Goal: Find specific page/section: Find specific page/section

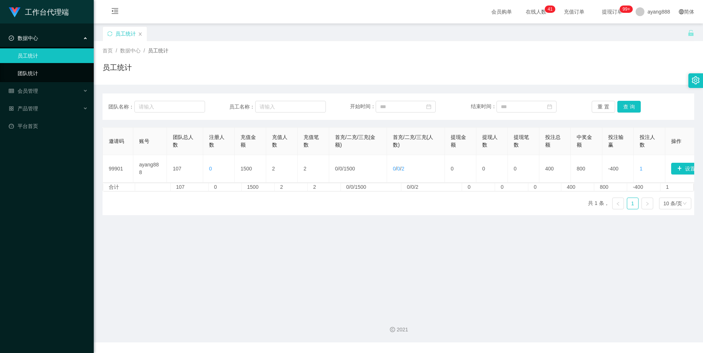
click at [23, 67] on link "团队统计" at bounding box center [53, 73] width 70 height 15
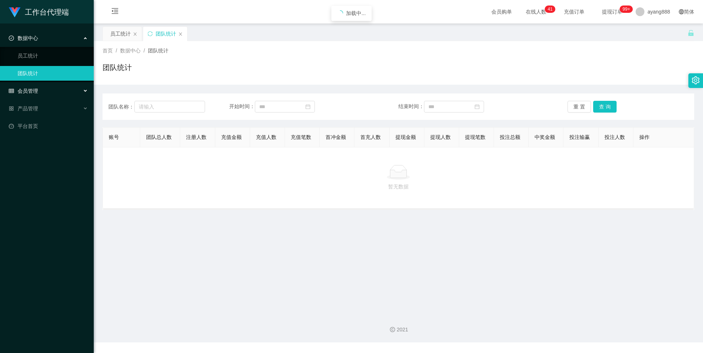
click at [24, 86] on div "会员管理" at bounding box center [47, 91] width 94 height 15
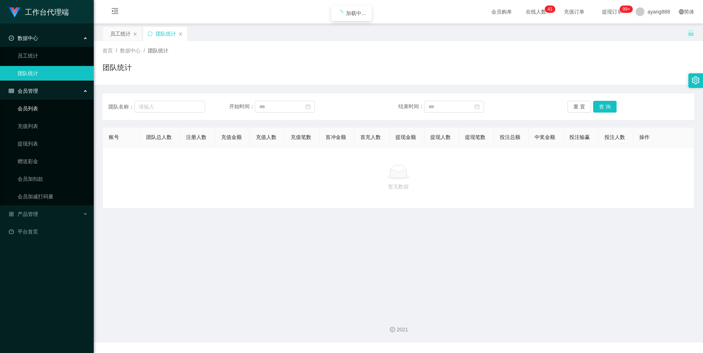
click at [46, 105] on link "会员列表" at bounding box center [53, 108] width 70 height 15
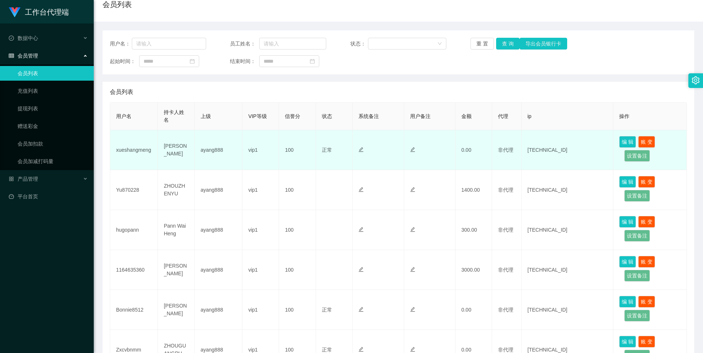
scroll to position [73, 0]
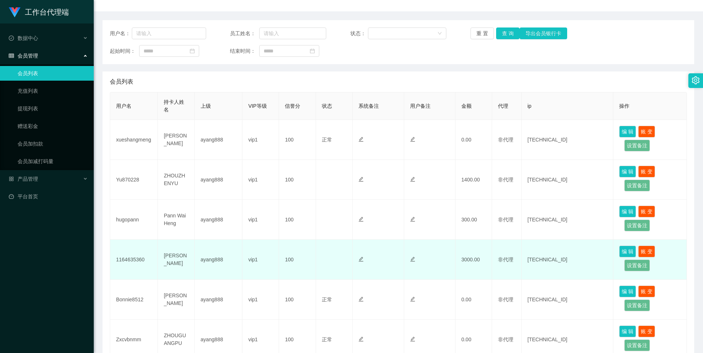
click at [133, 260] on td "1164635360" at bounding box center [134, 260] width 48 height 40
click at [167, 255] on td "Wang yanwen" at bounding box center [176, 260] width 37 height 40
click at [211, 258] on td "ayang888" at bounding box center [219, 260] width 48 height 40
click at [175, 258] on td "Wang yanwen" at bounding box center [176, 260] width 37 height 40
click at [649, 248] on button "账 变" at bounding box center [647, 251] width 17 height 12
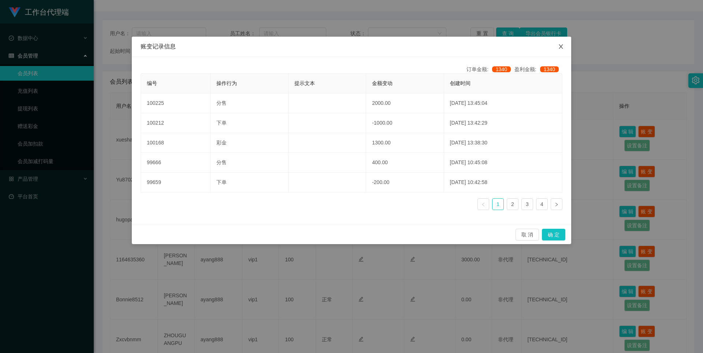
click at [561, 44] on icon "图标: close" at bounding box center [561, 47] width 6 height 6
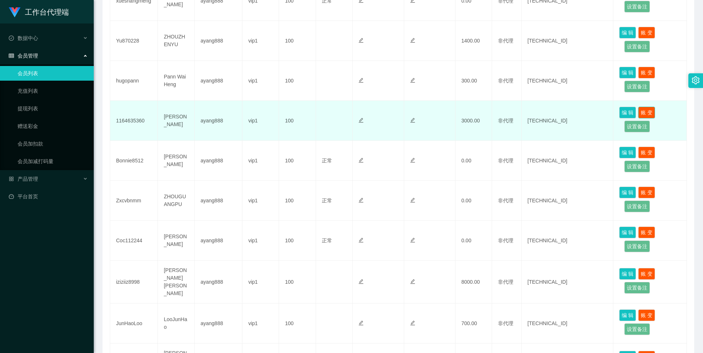
scroll to position [220, 0]
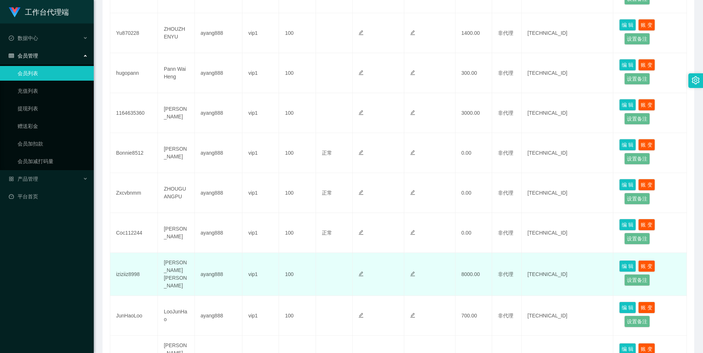
click at [121, 274] on td "iziziiz8998" at bounding box center [134, 274] width 48 height 43
click at [124, 273] on td "iziziiz8998" at bounding box center [134, 274] width 48 height 43
click at [645, 264] on button "账 变" at bounding box center [647, 266] width 17 height 12
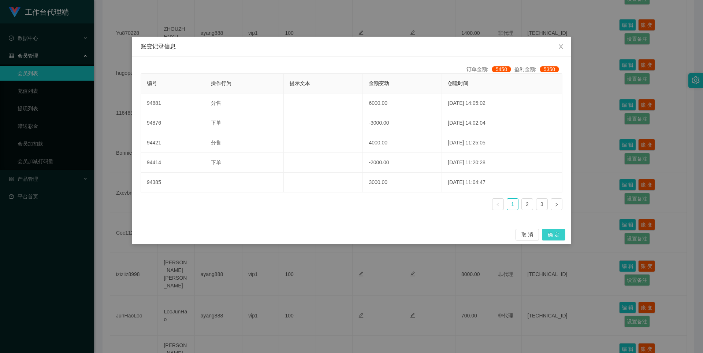
click at [562, 234] on button "确 定" at bounding box center [553, 235] width 23 height 12
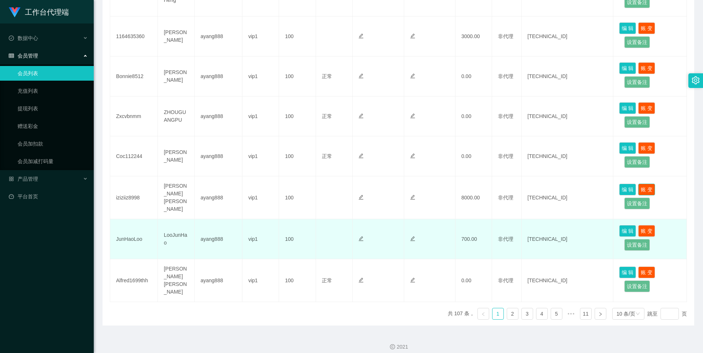
scroll to position [297, 0]
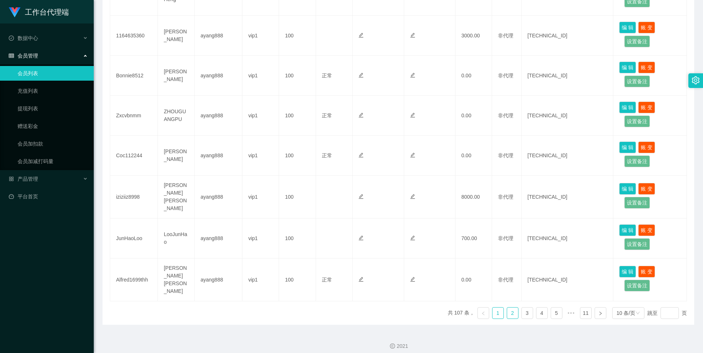
click at [511, 308] on link "2" at bounding box center [512, 312] width 11 height 11
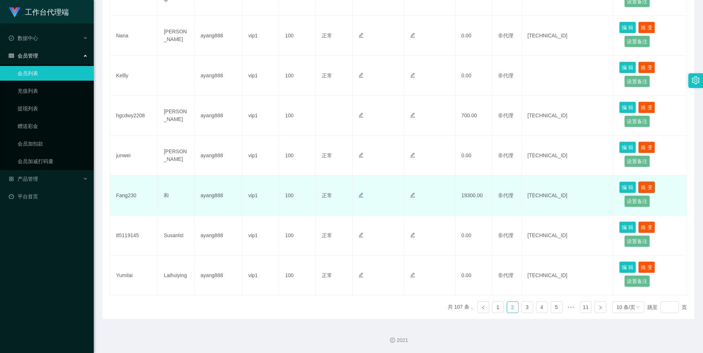
click at [648, 187] on button "账 变" at bounding box center [647, 187] width 17 height 12
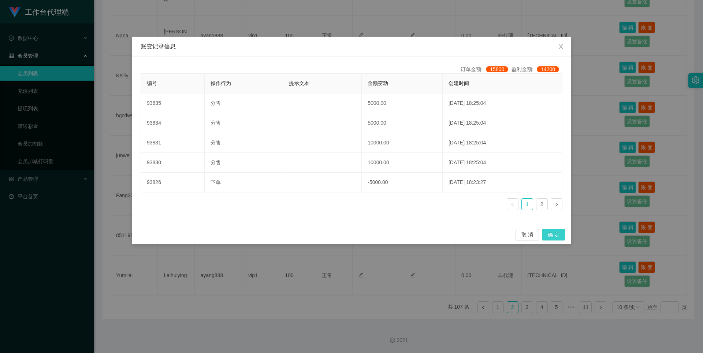
click at [555, 239] on button "确 定" at bounding box center [553, 235] width 23 height 12
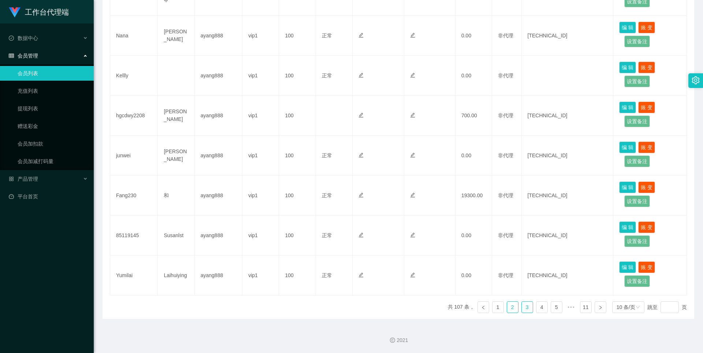
click at [523, 308] on link "3" at bounding box center [527, 306] width 11 height 11
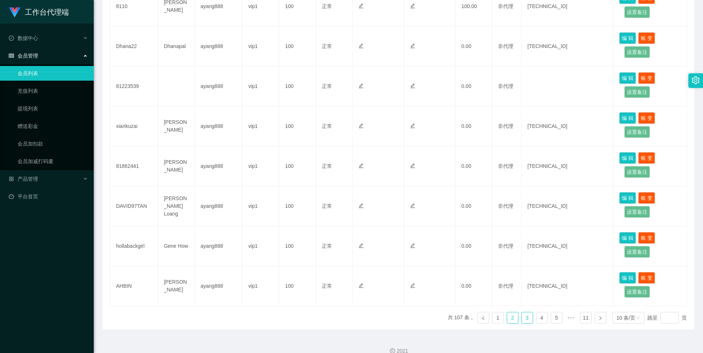
click at [512, 312] on link "2" at bounding box center [512, 317] width 11 height 11
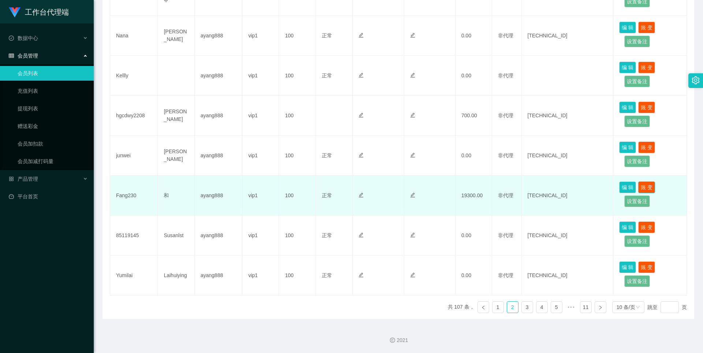
click at [648, 187] on button "账 变" at bounding box center [647, 187] width 17 height 12
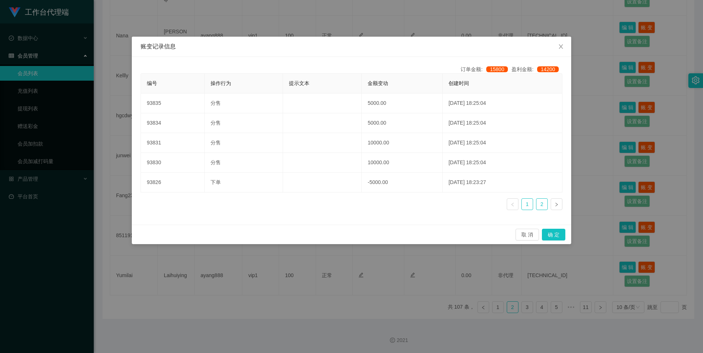
click at [542, 207] on link "2" at bounding box center [542, 204] width 11 height 11
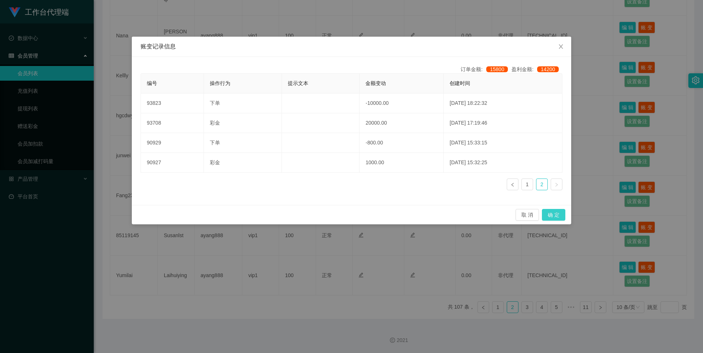
click at [561, 215] on button "确 定" at bounding box center [553, 215] width 23 height 12
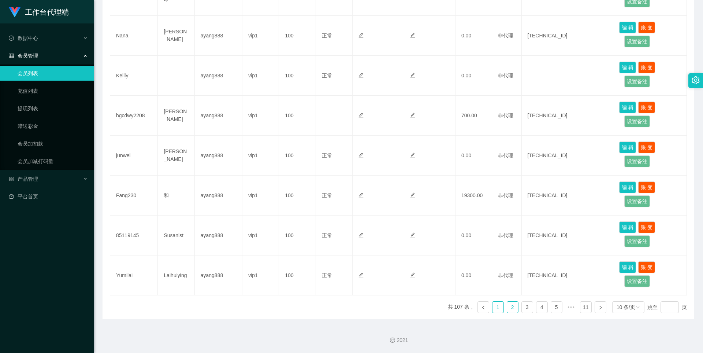
click at [496, 308] on link "1" at bounding box center [498, 306] width 11 height 11
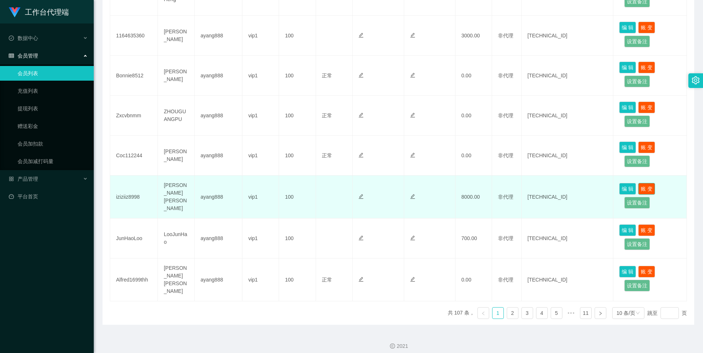
click at [641, 189] on button "账 变" at bounding box center [647, 189] width 17 height 12
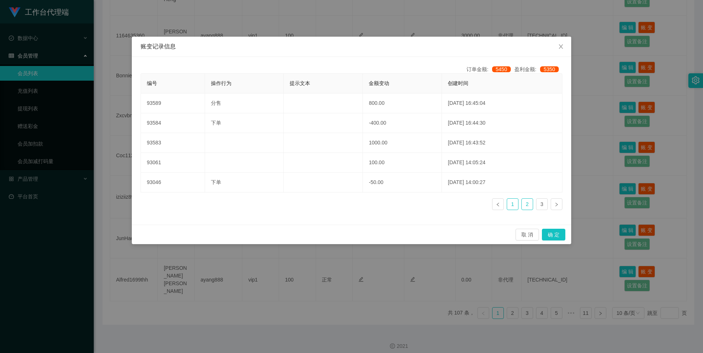
click at [517, 203] on link "1" at bounding box center [512, 204] width 11 height 11
click at [557, 234] on button "确 定" at bounding box center [553, 235] width 23 height 12
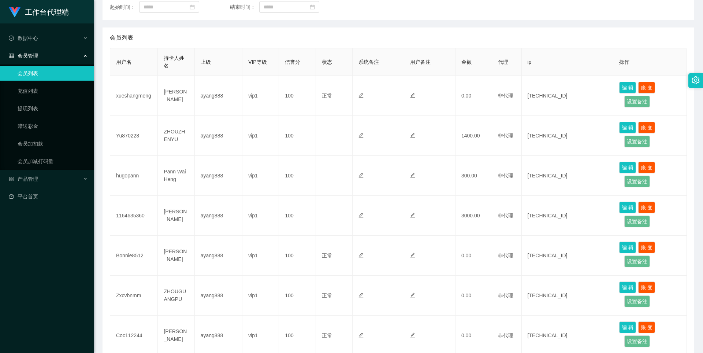
scroll to position [4, 0]
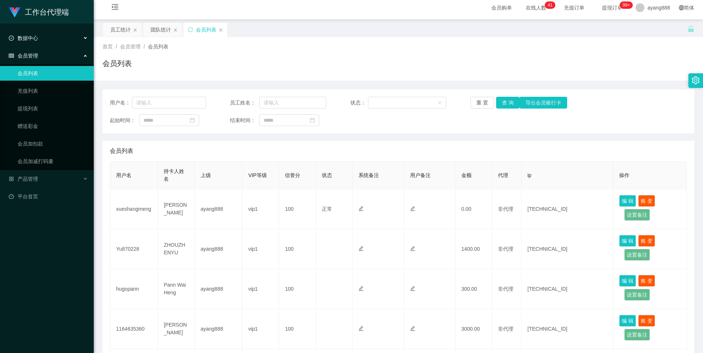
click at [32, 41] on span "数据中心" at bounding box center [23, 38] width 29 height 6
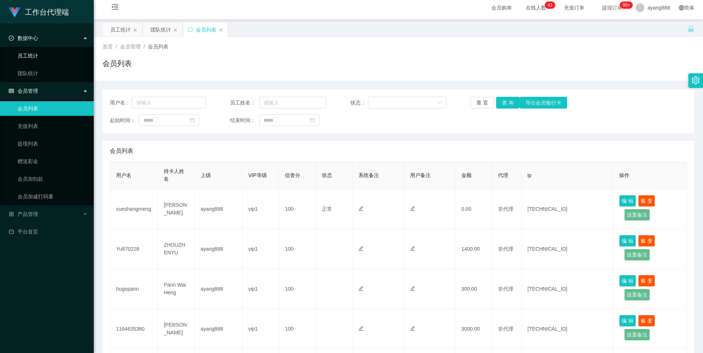
click at [41, 53] on link "员工统计" at bounding box center [53, 55] width 70 height 15
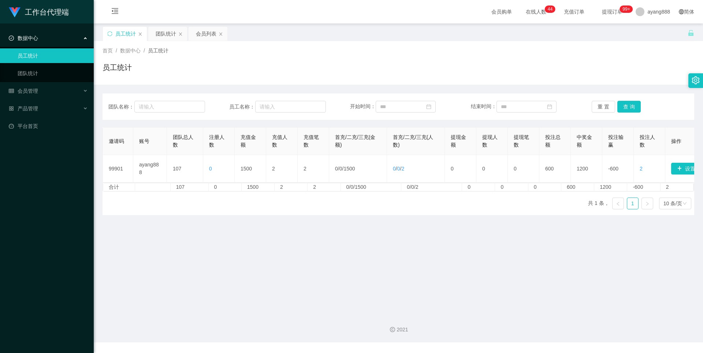
click at [600, 240] on main "关闭左侧 关闭右侧 关闭其它 刷新页面 员工统计 团队统计 会员列表 首页 / 数据中心 / 员工统计 / 员工统计 团队名称： 员工名称： 开始时间： 结束…" at bounding box center [399, 165] width 610 height 285
click at [28, 71] on link "团队统计" at bounding box center [53, 73] width 70 height 15
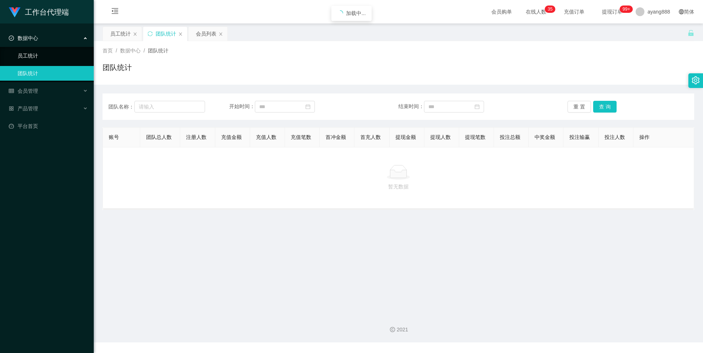
click at [23, 52] on link "员工统计" at bounding box center [53, 55] width 70 height 15
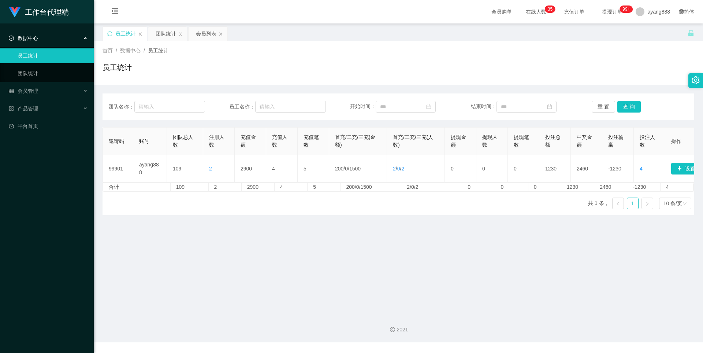
click at [31, 40] on span "数据中心" at bounding box center [23, 38] width 29 height 6
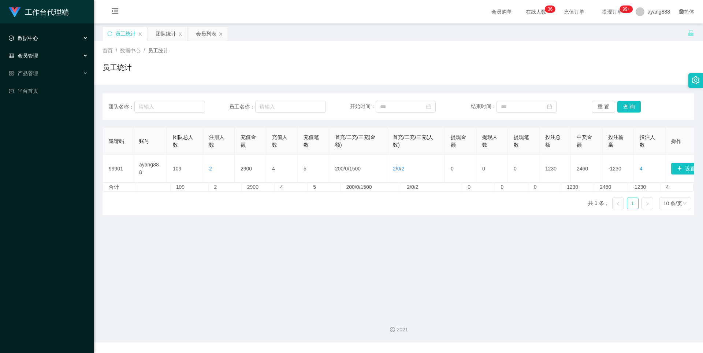
click at [0, 49] on div "会员管理" at bounding box center [47, 55] width 94 height 15
